Goal: Check status: Check status

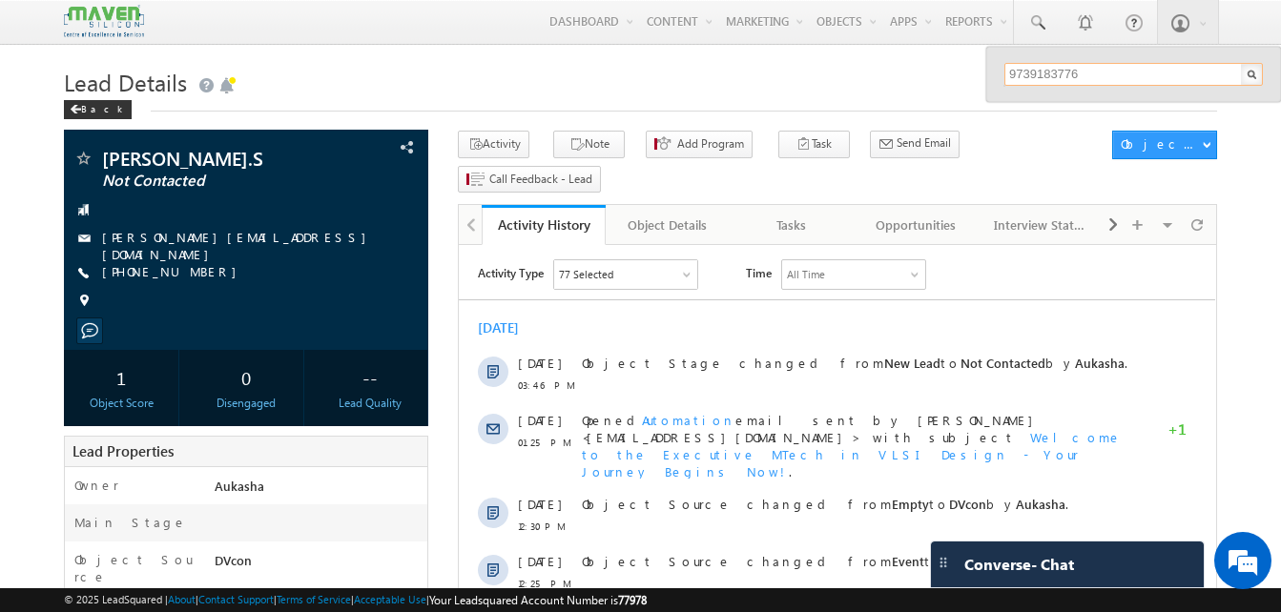
paste input "962194571"
type input "9962194571"
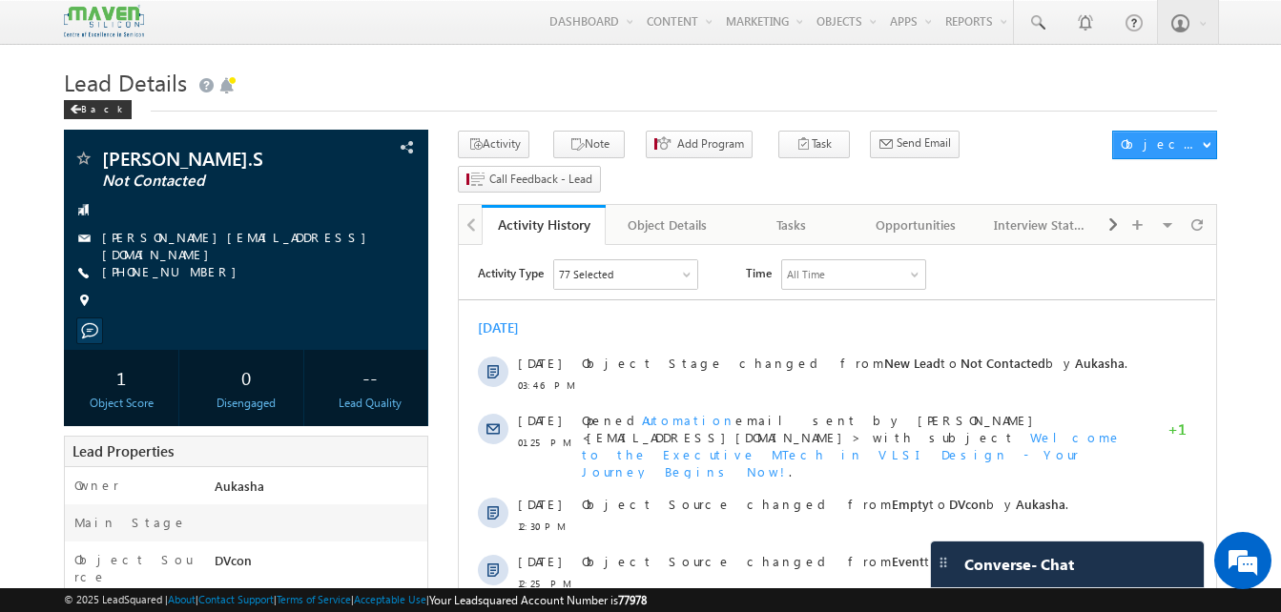
click at [682, 90] on h1 "Lead Details" at bounding box center [640, 80] width 1153 height 37
